Goal: Find specific page/section: Find specific page/section

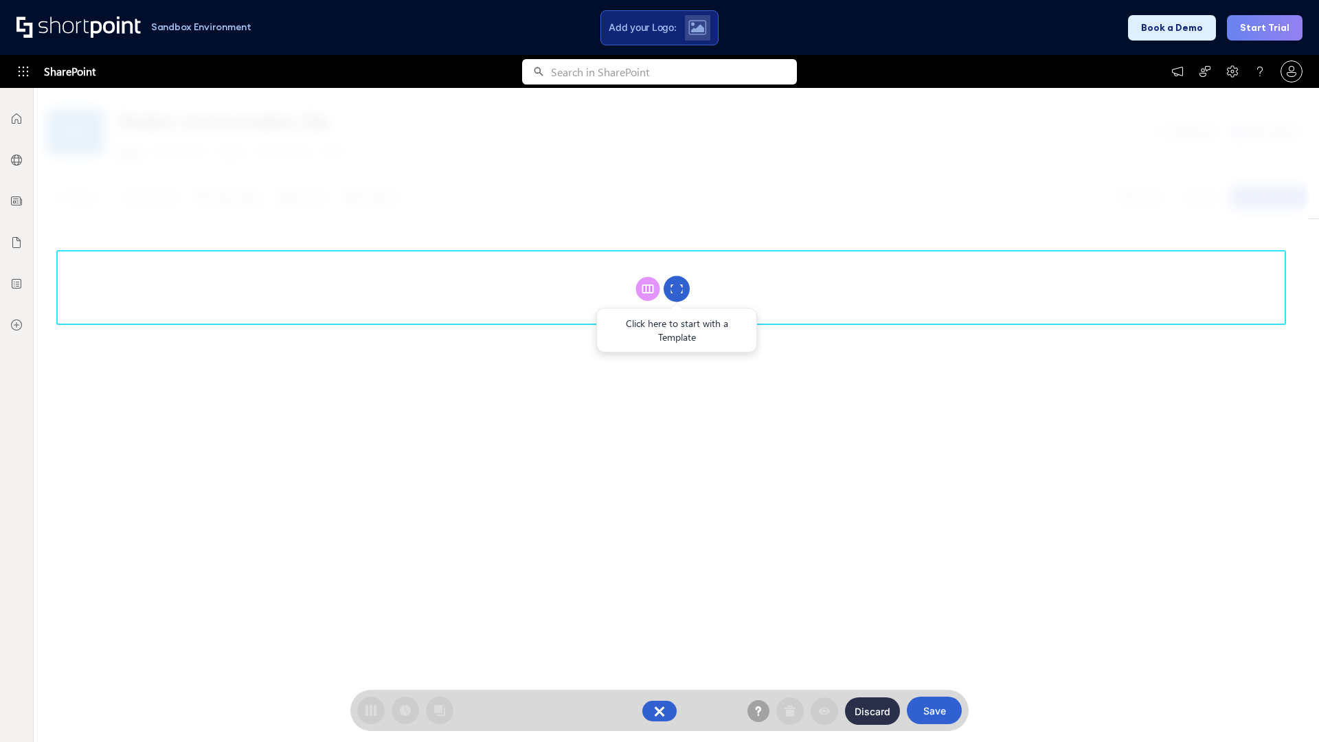
click at [676, 288] on circle at bounding box center [676, 289] width 26 height 26
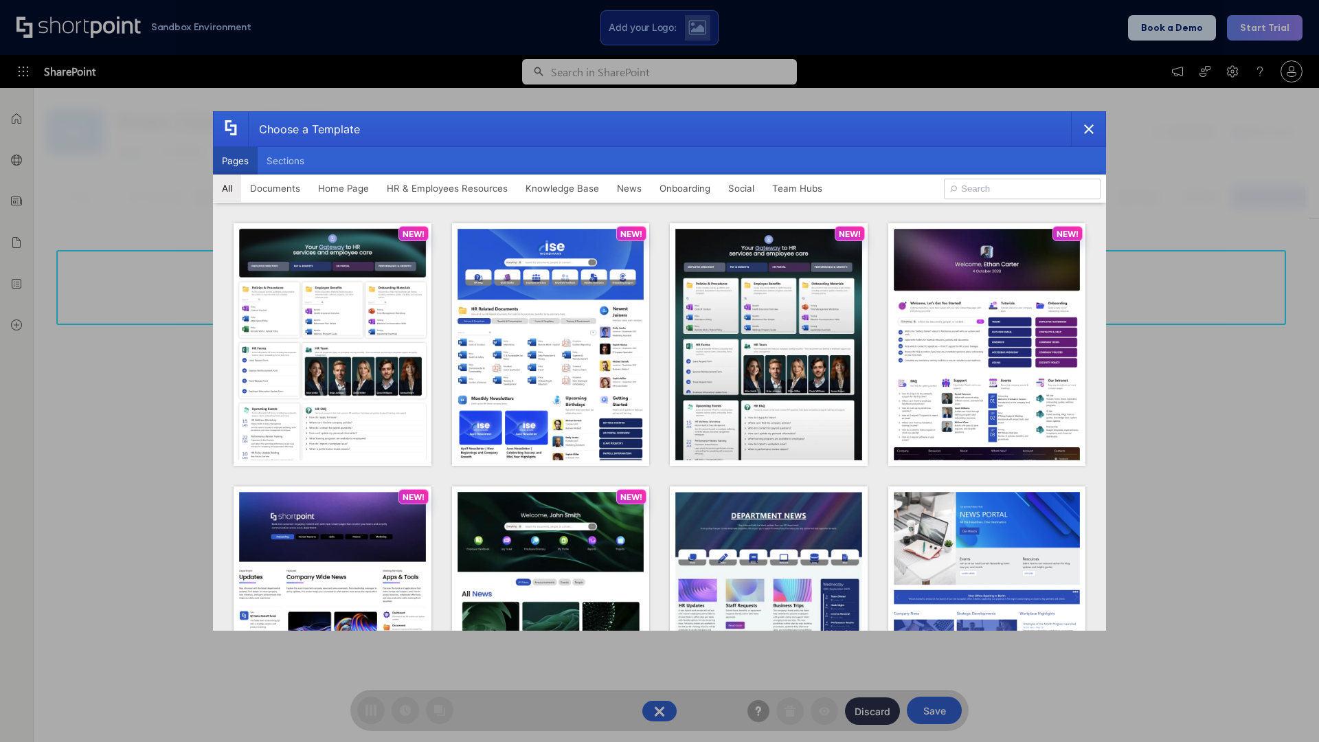
click at [235, 161] on button "Pages" at bounding box center [235, 160] width 45 height 27
type input "HR 1"
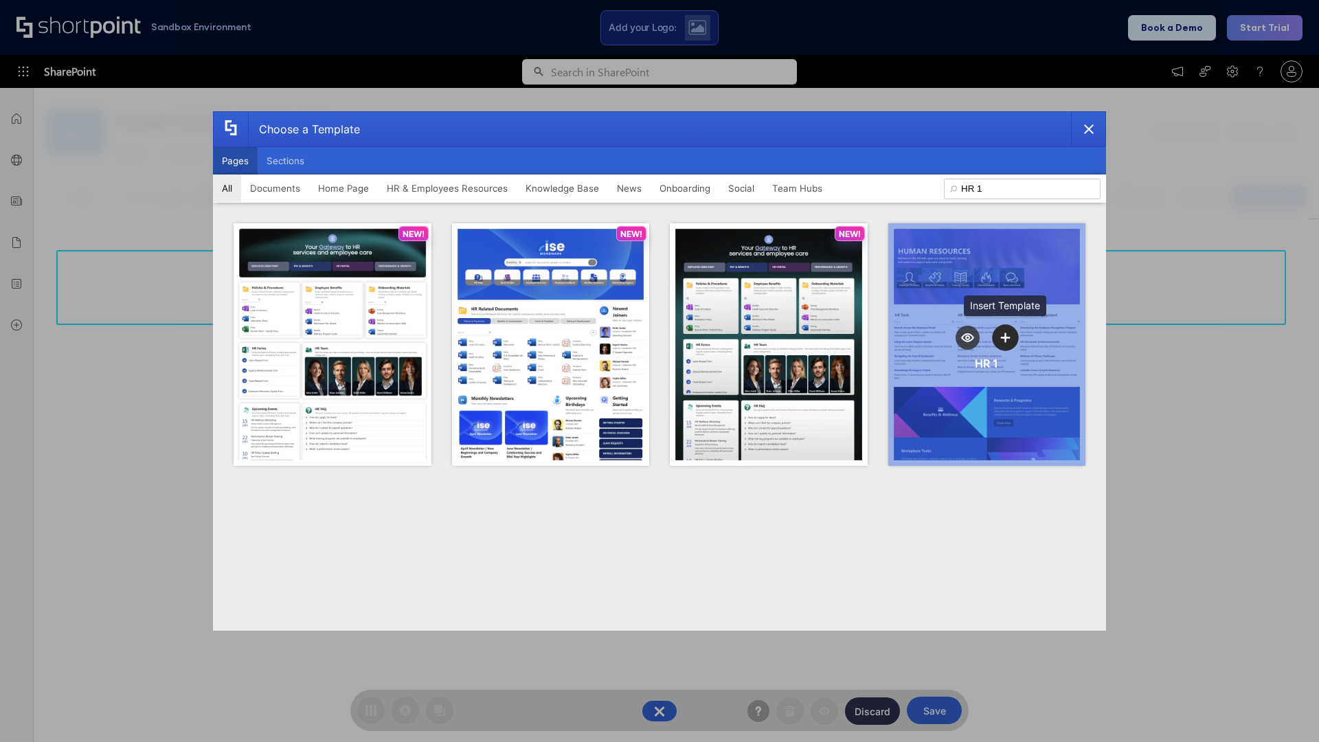
click at [1005, 337] on icon "template selector" at bounding box center [1006, 337] width 10 height 10
